Goal: Transaction & Acquisition: Purchase product/service

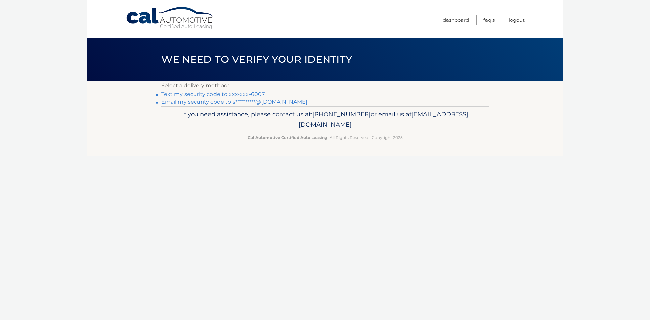
click at [221, 94] on link "Text my security code to xxx-xxx-6007" at bounding box center [213, 94] width 104 height 6
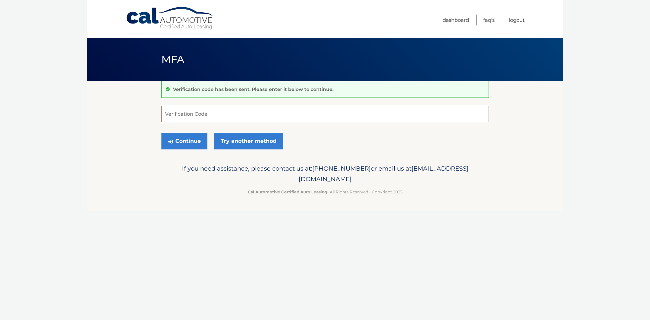
click at [261, 116] on input "Verification Code" at bounding box center [325, 114] width 328 height 17
type input "243479"
click at [192, 141] on button "Continue" at bounding box center [184, 141] width 46 height 17
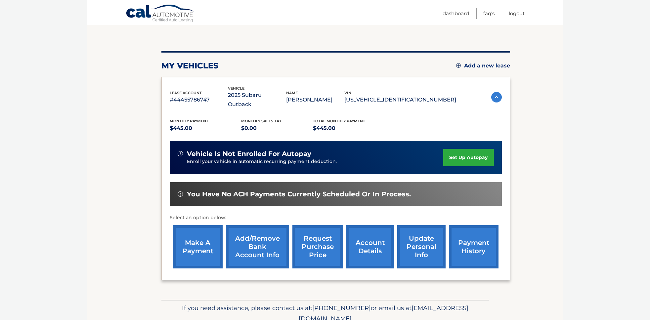
scroll to position [61, 0]
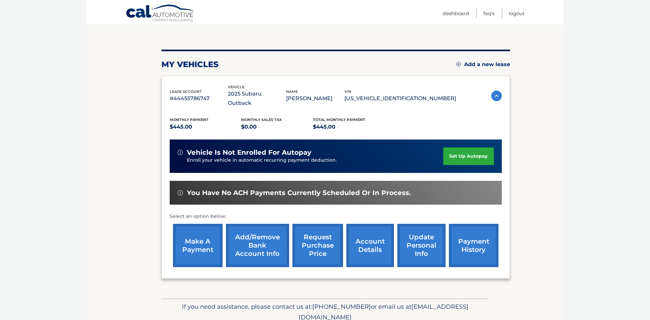
click at [193, 229] on link "make a payment" at bounding box center [198, 245] width 50 height 43
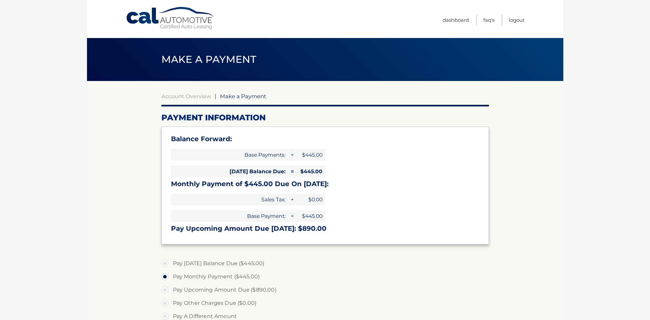
select select "MzgyODNjZDEtYjZhMi00NjI4LTk2YzctNzg4NDEzMmIwMWQ0"
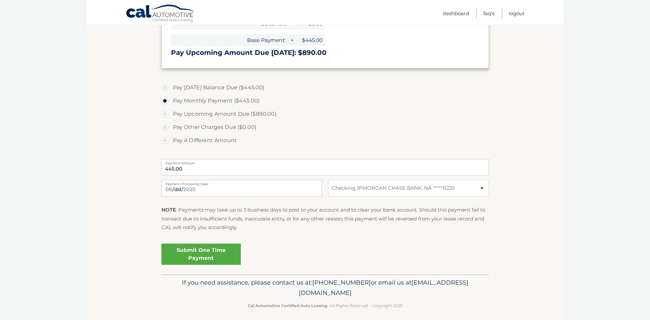
scroll to position [181, 0]
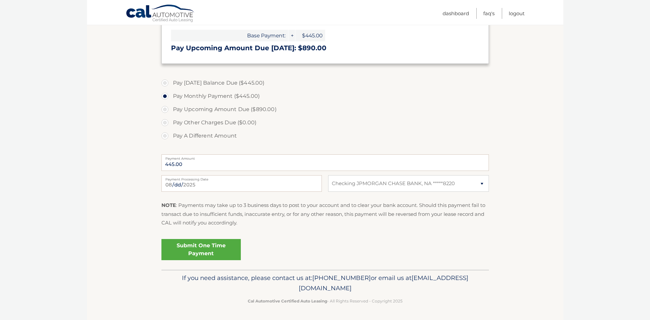
click at [196, 245] on link "Submit One Time Payment" at bounding box center [200, 249] width 79 height 21
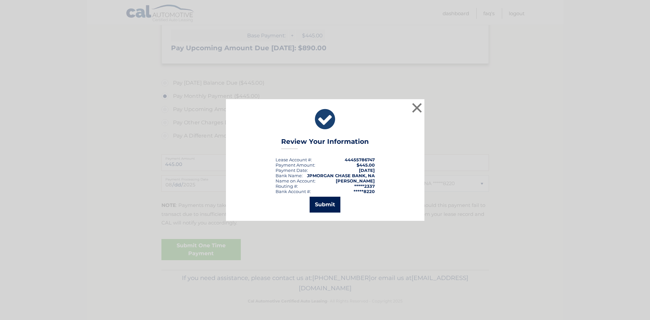
click at [321, 205] on button "Submit" at bounding box center [325, 205] width 31 height 16
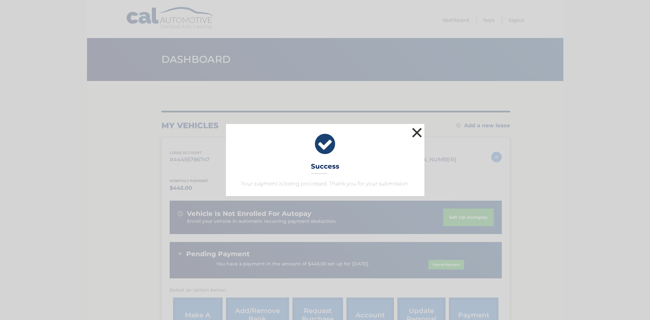
click at [416, 133] on button "×" at bounding box center [417, 132] width 13 height 13
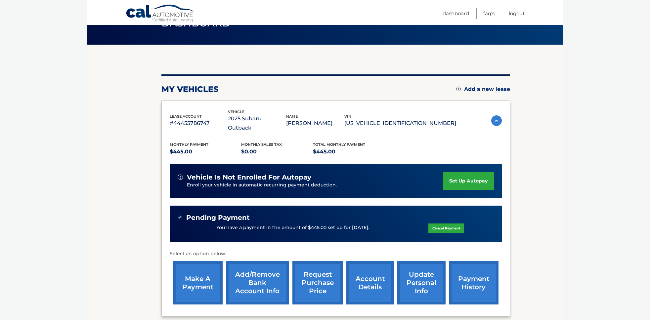
scroll to position [37, 0]
